Goal: Navigation & Orientation: Find specific page/section

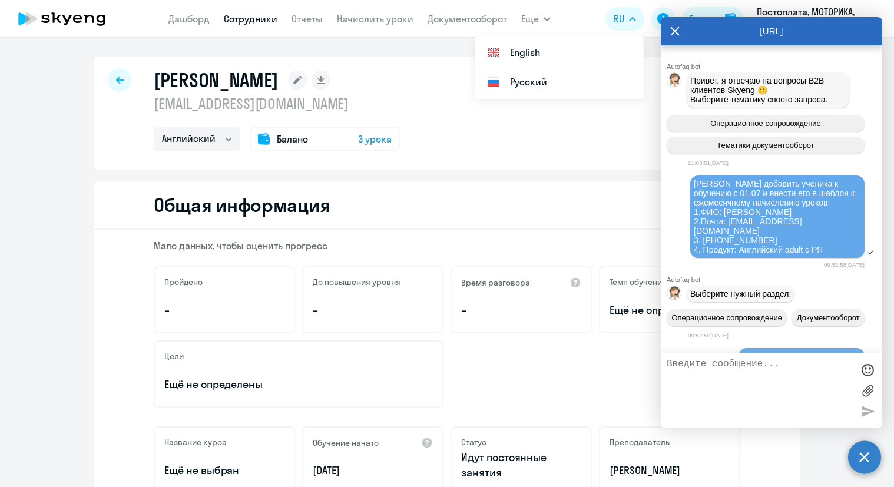
select select "english"
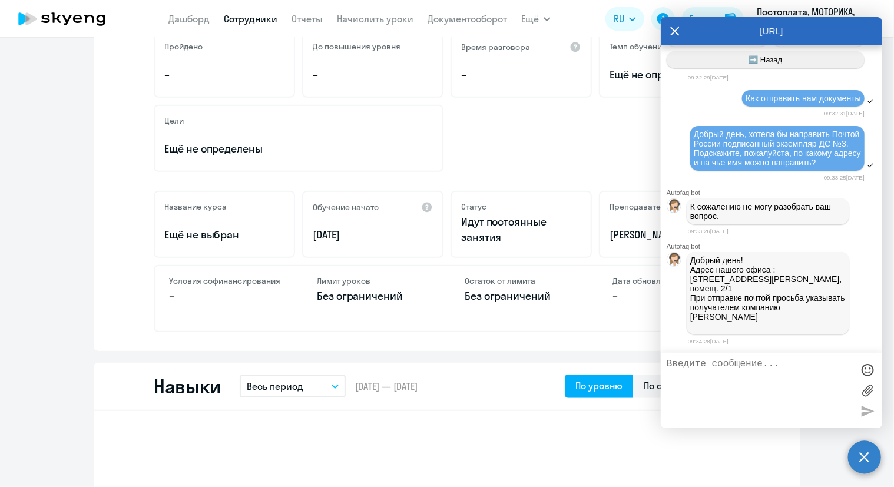
click at [673, 32] on icon at bounding box center [675, 31] width 9 height 9
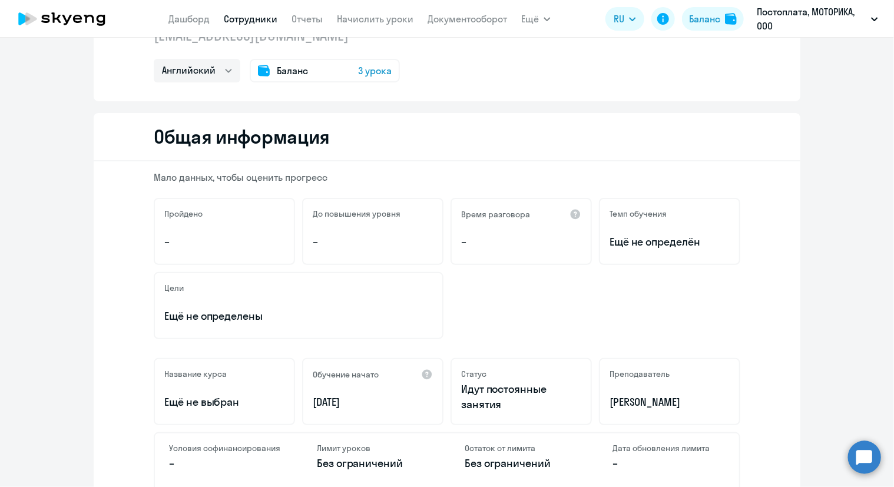
scroll to position [0, 0]
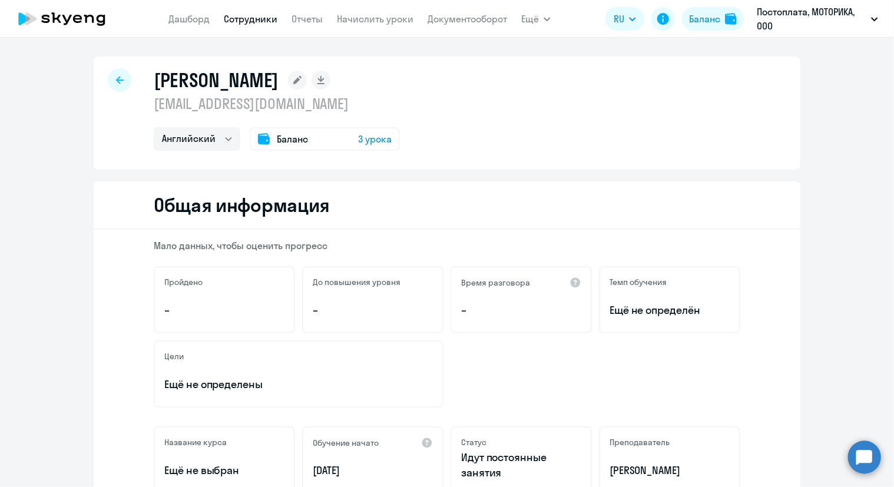
click at [116, 82] on icon at bounding box center [120, 80] width 8 height 8
drag, startPoint x: 205, startPoint y: 22, endPoint x: 212, endPoint y: 23, distance: 7.2
click at [205, 22] on link "Дашборд" at bounding box center [188, 19] width 41 height 12
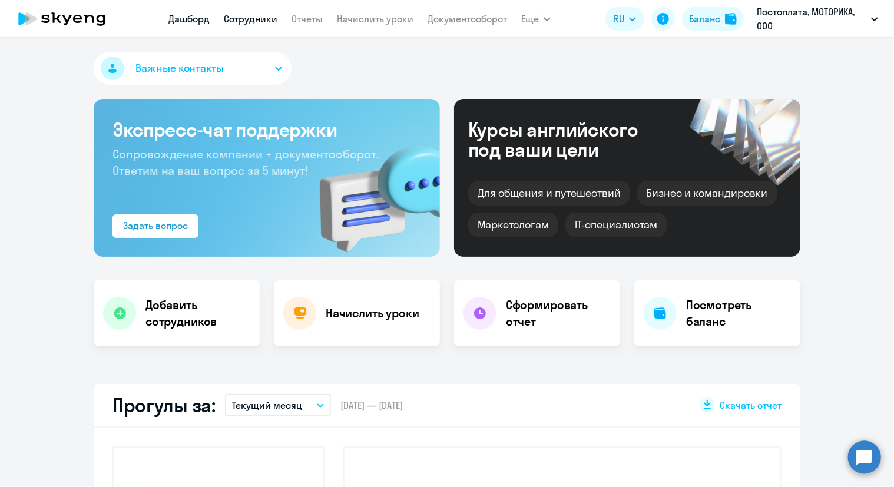
select select "30"
click at [249, 21] on link "Сотрудники" at bounding box center [251, 19] width 54 height 12
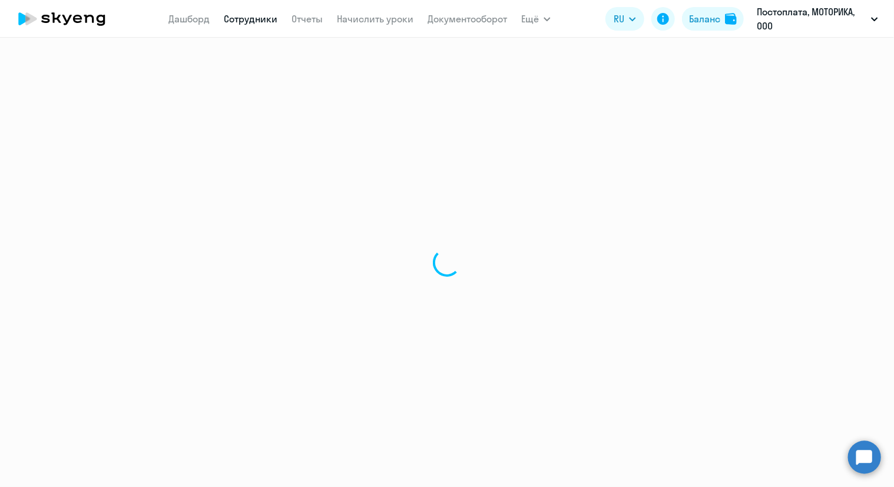
select select "30"
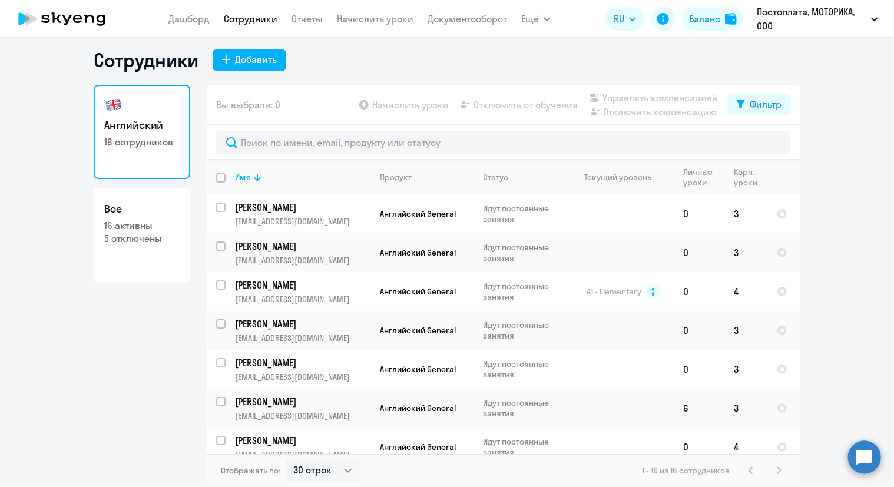
click at [822, 313] on ng-component "Сотрудники Добавить Английский 16 сотрудников Все 16 активны 5 отключены Вы выб…" at bounding box center [447, 267] width 894 height 439
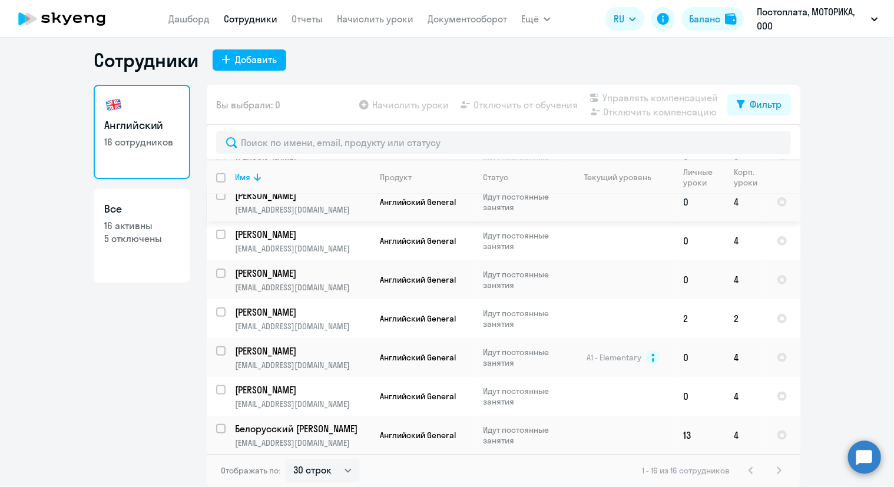
scroll to position [366, 0]
click at [860, 303] on ng-component "Сотрудники Добавить Английский 16 сотрудников Все 16 активны 5 отключены Вы выб…" at bounding box center [447, 267] width 894 height 439
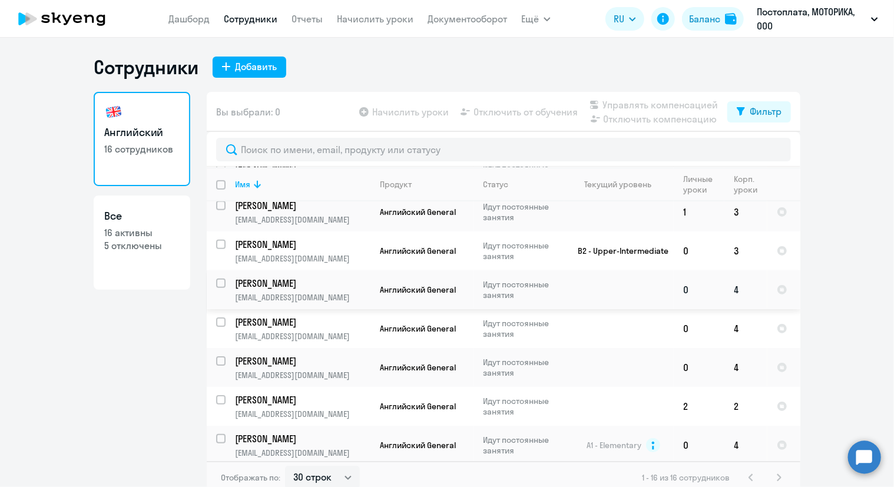
scroll to position [295, 0]
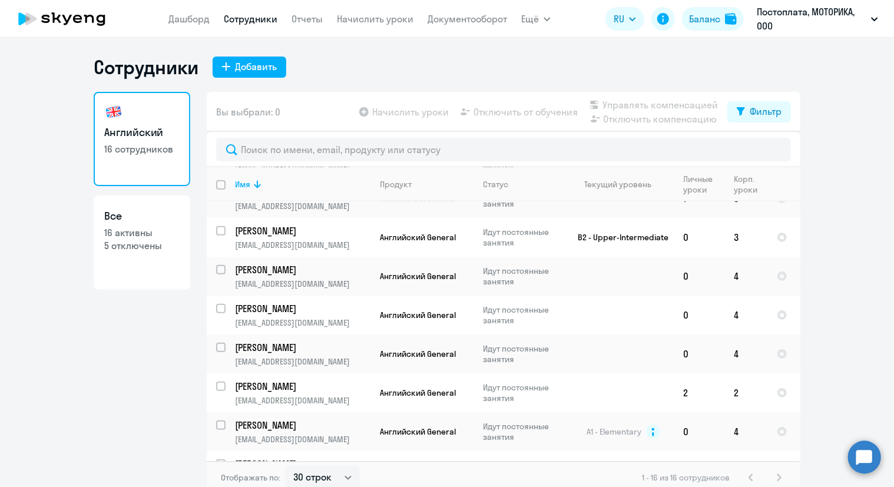
click at [825, 308] on ng-component "Сотрудники Добавить Английский 16 сотрудников Все 16 активны 5 отключены Вы выб…" at bounding box center [447, 274] width 894 height 439
